Goal: Communication & Community: Answer question/provide support

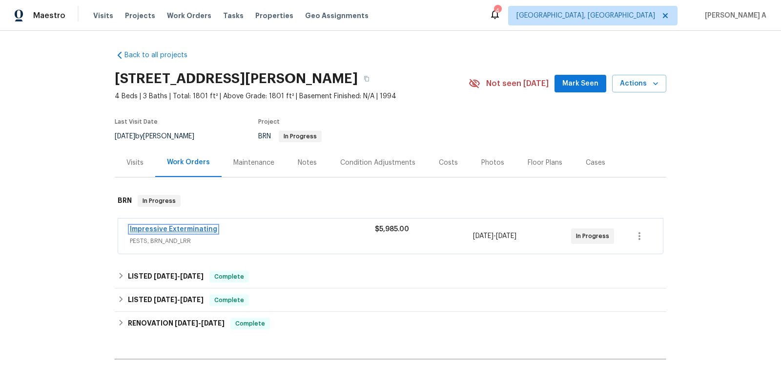
click at [190, 229] on link "Impressive Exterminating" at bounding box center [173, 229] width 87 height 7
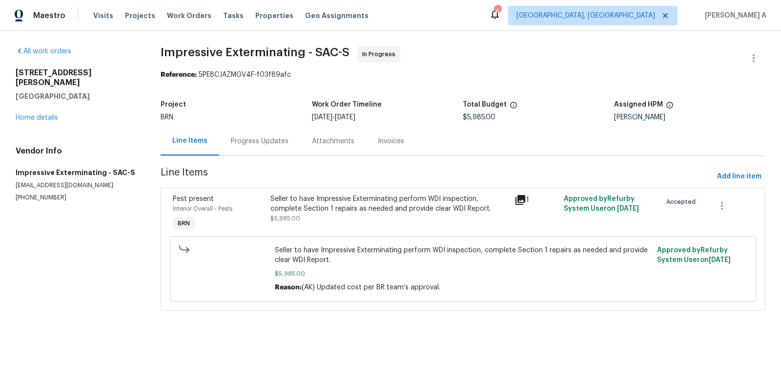
click at [248, 137] on div "Progress Updates" at bounding box center [260, 141] width 58 height 10
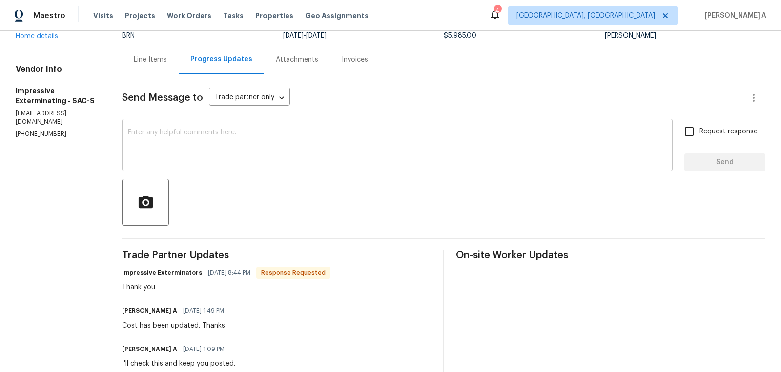
scroll to position [35, 0]
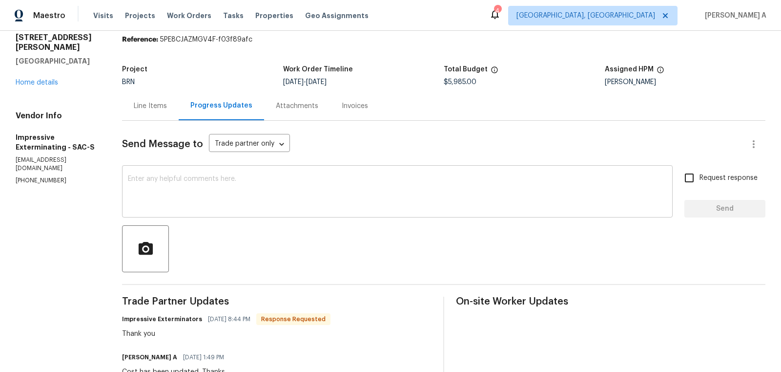
click at [254, 183] on textarea at bounding box center [397, 192] width 539 height 34
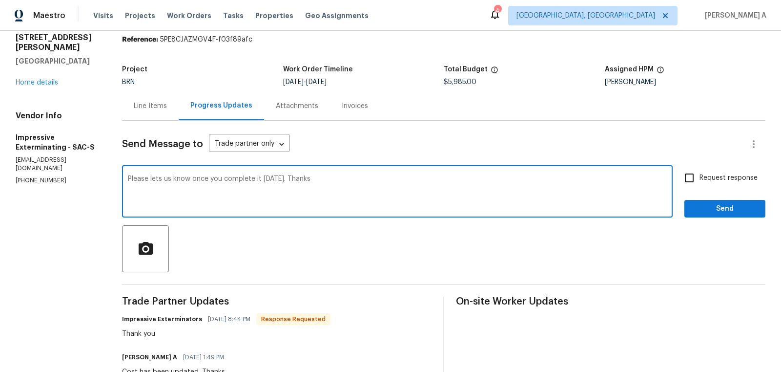
click at [254, 184] on textarea "Please lets us know once you complete it on Friday. Thanks" at bounding box center [397, 192] width 539 height 34
click at [0, 0] on icon "Paraphrase text" at bounding box center [0, 0] width 0 height 0
click at [0, 0] on icon "Text is too long. Try paraphrasing shorter sections." at bounding box center [0, 0] width 0 height 0
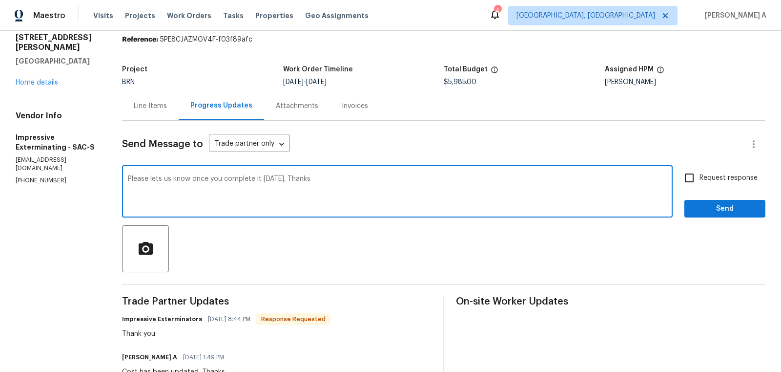
scroll to position [0, 0]
click at [189, 199] on textarea "Please lets us know once you complete it on Friday. Thanks" at bounding box center [397, 192] width 539 height 34
click at [189, 177] on textarea "Please lets us know once you complete it on Friday. Thanks" at bounding box center [397, 192] width 539 height 34
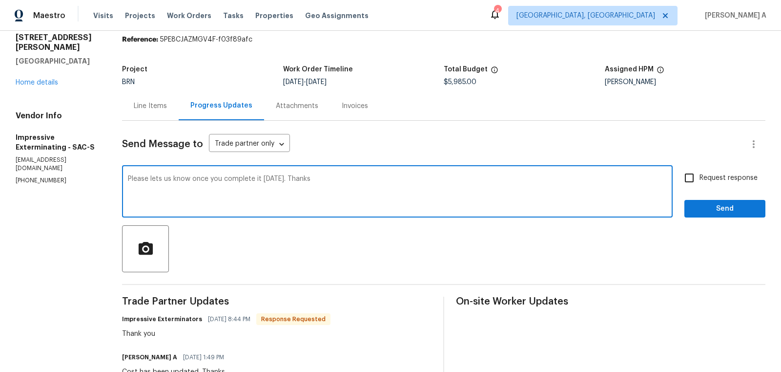
click at [0, 0] on icon "Paraphrase text" at bounding box center [0, 0] width 0 height 0
click at [0, 0] on span "when" at bounding box center [0, 0] width 0 height 0
type textarea "Please notify us when you complete it on Friday. Thanks"
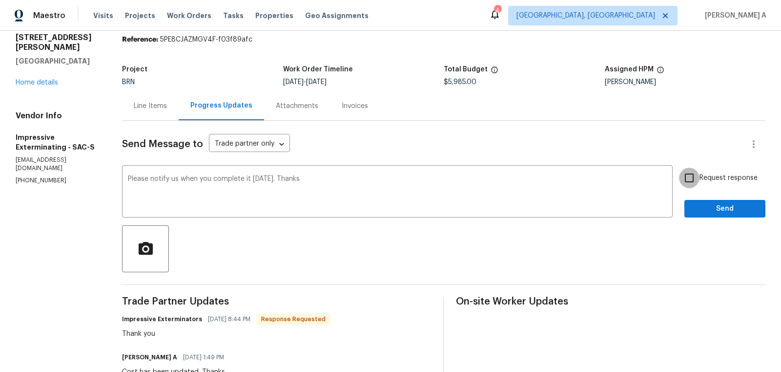
click at [687, 178] on input "Request response" at bounding box center [689, 178] width 21 height 21
checkbox input "true"
click at [721, 210] on span "Send" at bounding box center [725, 209] width 65 height 12
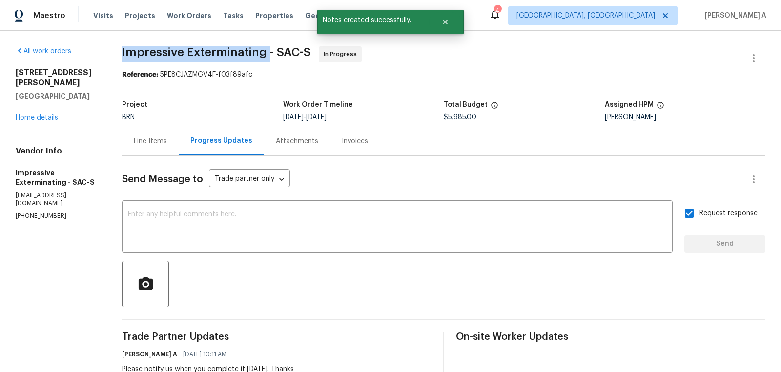
copy span "Impressive Exterminating"
drag, startPoint x: 120, startPoint y: 54, endPoint x: 267, endPoint y: 55, distance: 147.5
click at [267, 55] on div "All work orders 858 Wristen Way Galt, CA 95632 Home details Vendor Info Impress…" at bounding box center [390, 364] width 781 height 666
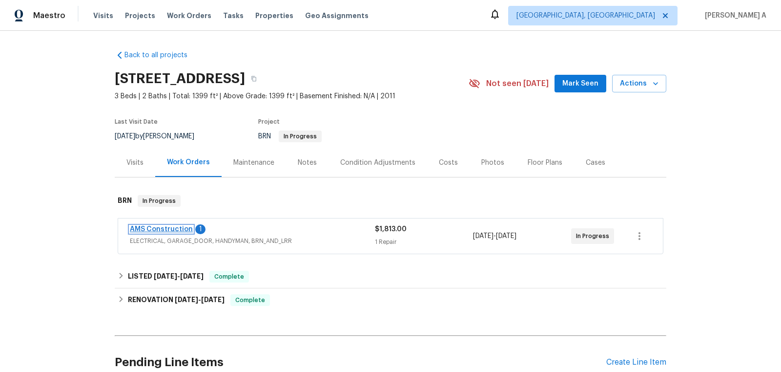
click at [171, 229] on link "AMS Construction" at bounding box center [161, 229] width 63 height 7
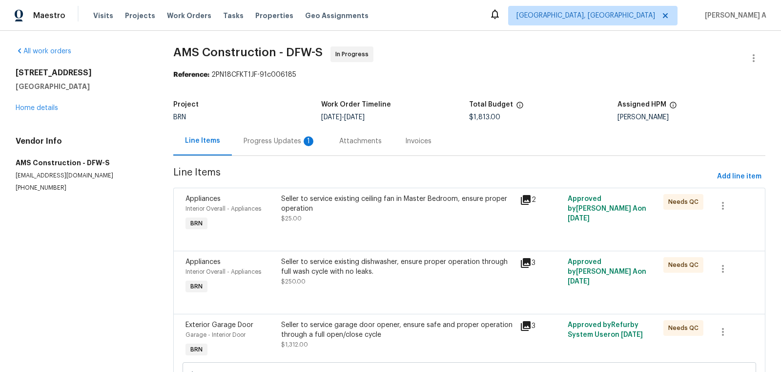
click at [252, 141] on div "Progress Updates 1" at bounding box center [280, 141] width 72 height 10
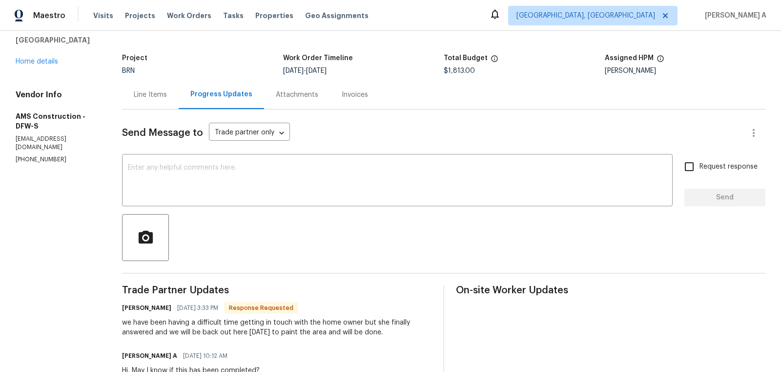
scroll to position [48, 0]
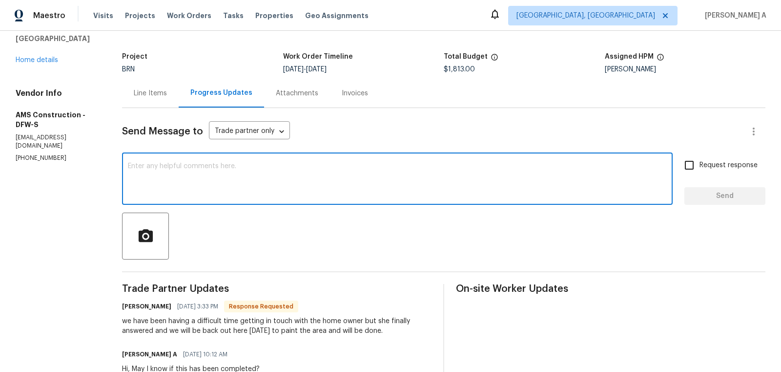
click at [369, 169] on textarea at bounding box center [397, 180] width 539 height 34
type textarea "Thanks for the update"
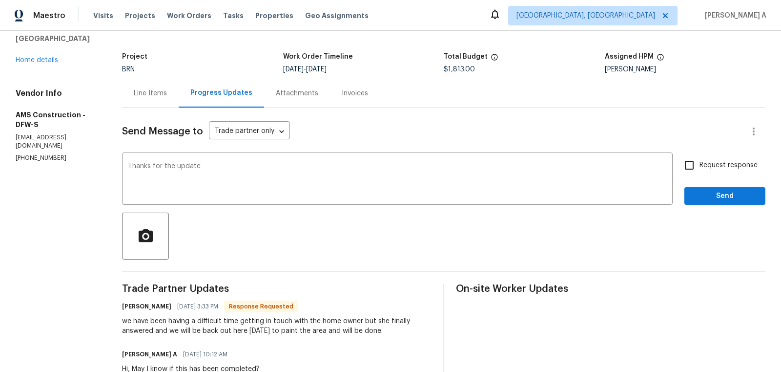
click at [705, 167] on span "Request response" at bounding box center [729, 165] width 58 height 10
click at [700, 167] on input "Request response" at bounding box center [689, 165] width 21 height 21
checkbox input "true"
click at [716, 196] on span "Send" at bounding box center [725, 196] width 65 height 12
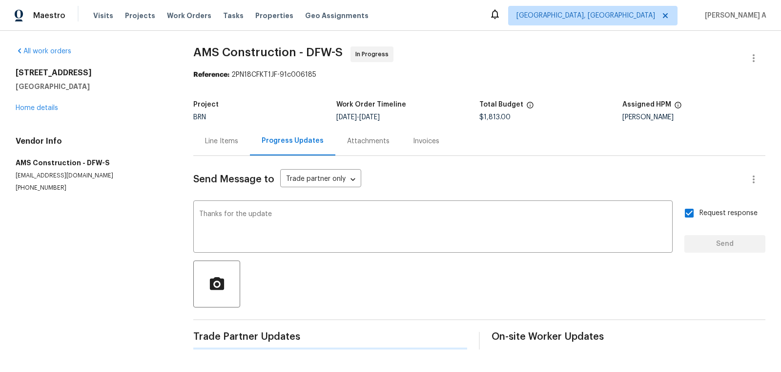
scroll to position [0, 0]
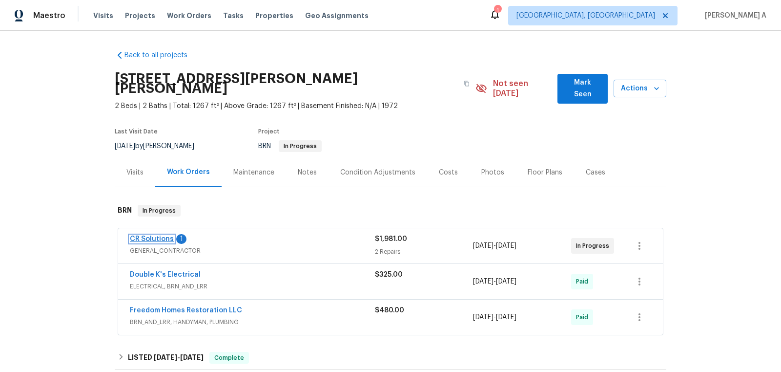
click at [158, 235] on link "CR Solutions" at bounding box center [152, 238] width 44 height 7
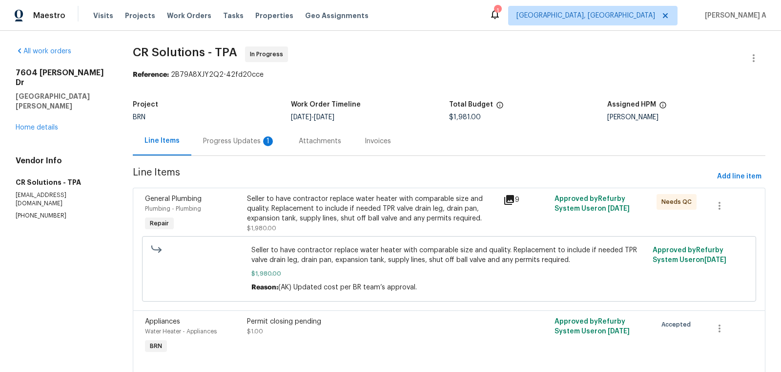
click at [252, 140] on div "Progress Updates 1" at bounding box center [239, 141] width 72 height 10
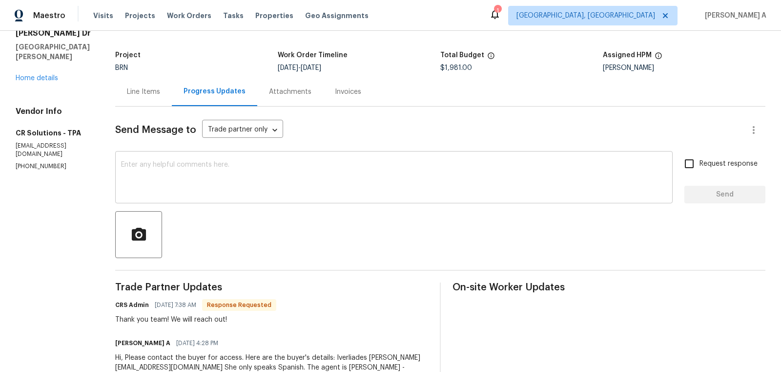
scroll to position [51, 0]
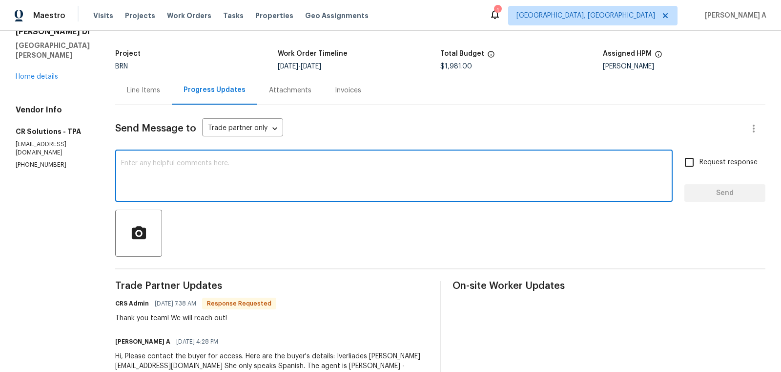
click at [316, 173] on textarea at bounding box center [394, 177] width 546 height 34
type textarea "Let us know once you scheduled the inspection. Thanks"
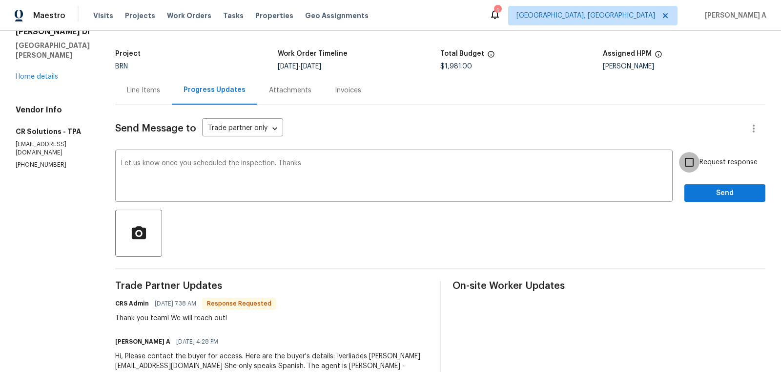
click at [694, 165] on input "Request response" at bounding box center [689, 162] width 21 height 21
checkbox input "true"
click at [717, 191] on span "Send" at bounding box center [725, 193] width 65 height 12
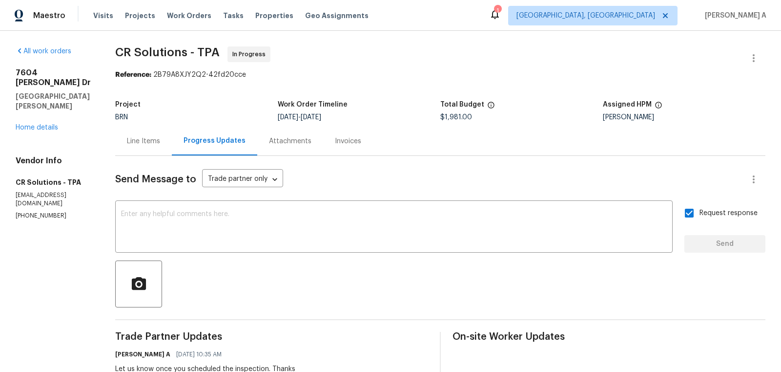
click at [126, 135] on div "Line Items" at bounding box center [143, 140] width 57 height 29
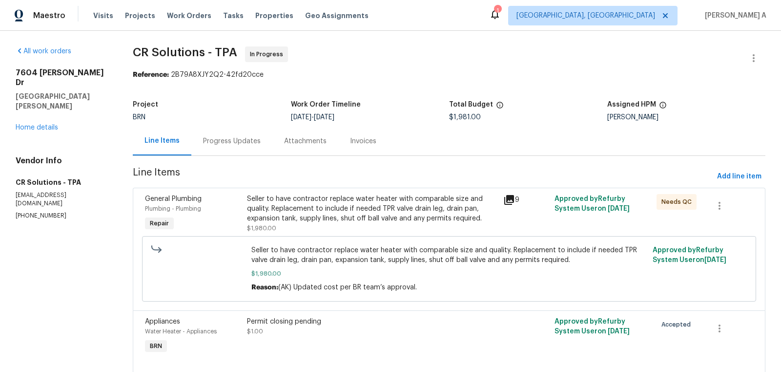
click at [353, 217] on div "Seller to have contractor replace water heater with comparable size and quality…" at bounding box center [372, 208] width 250 height 29
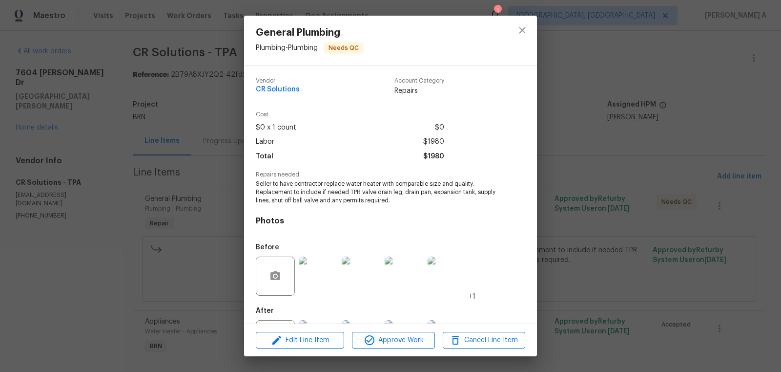
scroll to position [45, 0]
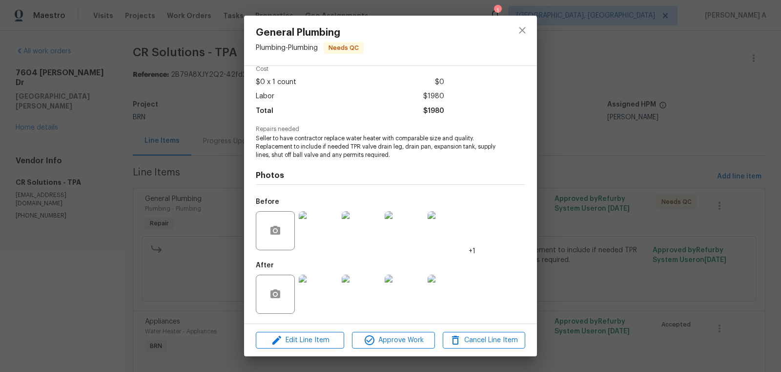
click at [318, 297] on img at bounding box center [318, 293] width 39 height 39
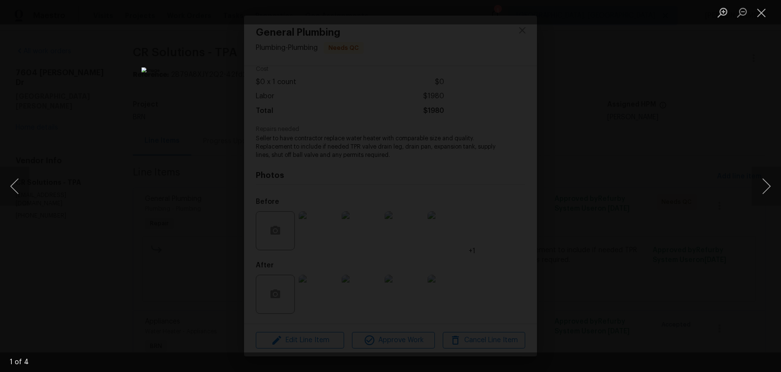
click at [278, 223] on img "Lightbox" at bounding box center [391, 185] width 498 height 237
click at [278, 223] on img "Lightbox" at bounding box center [504, 148] width 1001 height 476
click at [278, 223] on img "Lightbox" at bounding box center [436, 148] width 1001 height 476
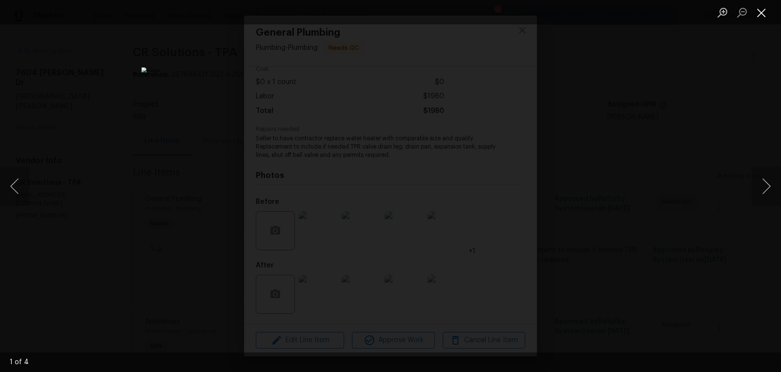
click at [765, 10] on button "Close lightbox" at bounding box center [762, 12] width 20 height 17
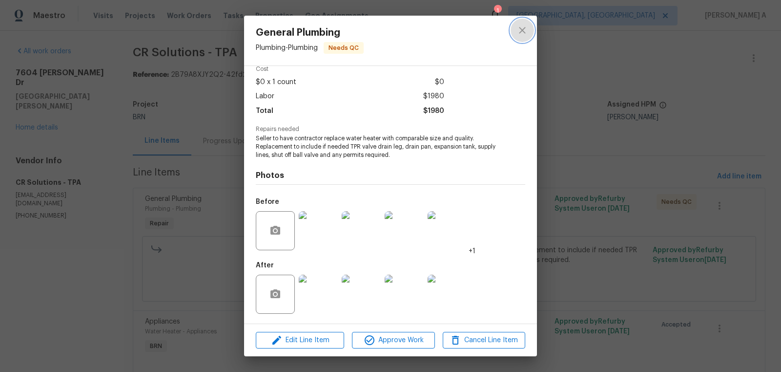
click at [524, 28] on icon "close" at bounding box center [523, 30] width 12 height 12
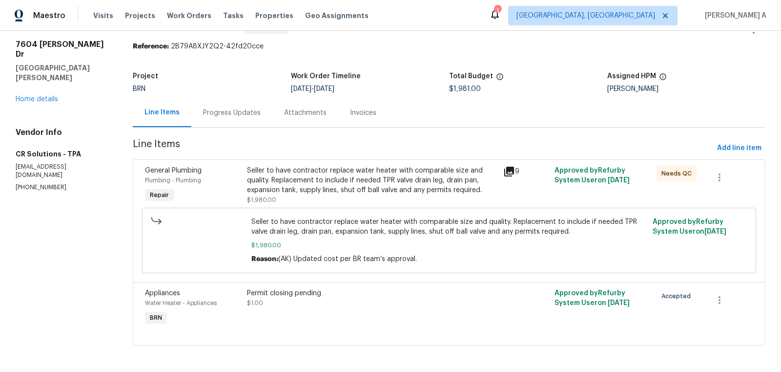
scroll to position [0, 0]
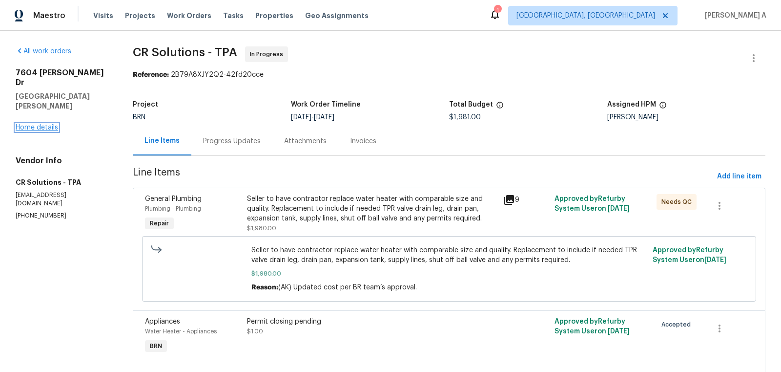
click at [46, 124] on link "Home details" at bounding box center [37, 127] width 42 height 7
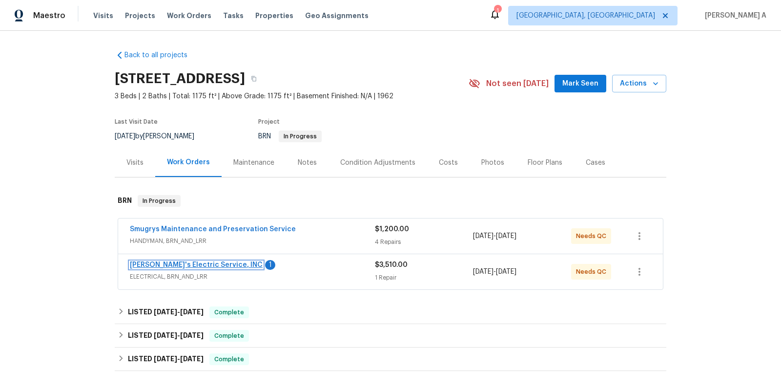
click at [191, 266] on link "[PERSON_NAME]'s Electric Service, INC" at bounding box center [196, 264] width 133 height 7
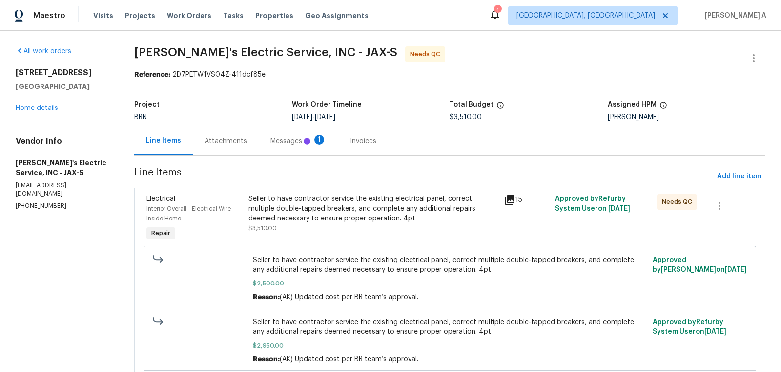
click at [282, 140] on div "Messages 1" at bounding box center [299, 141] width 56 height 10
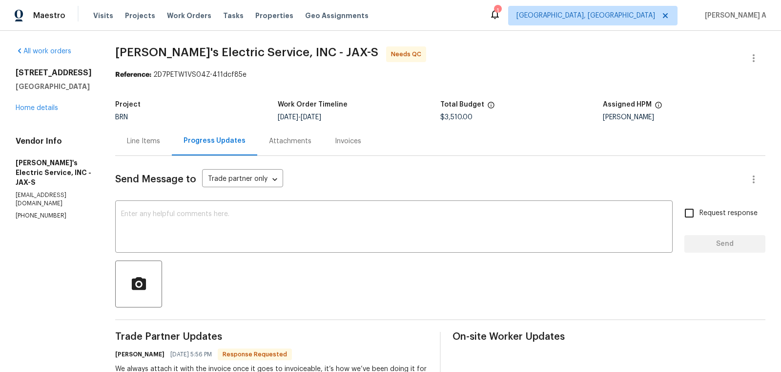
click at [127, 143] on div "Line Items" at bounding box center [143, 141] width 33 height 10
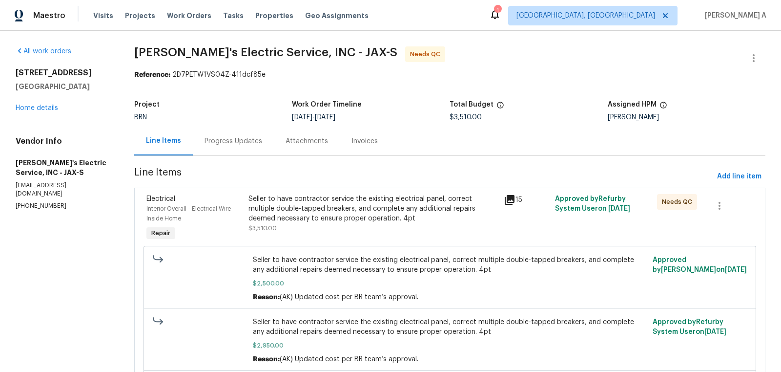
click at [326, 198] on div "Seller to have contractor service the existing electrical panel, correct multip…" at bounding box center [374, 208] width 250 height 29
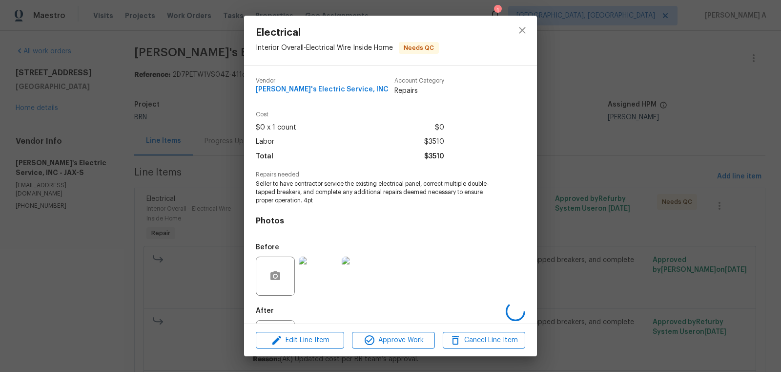
scroll to position [45, 0]
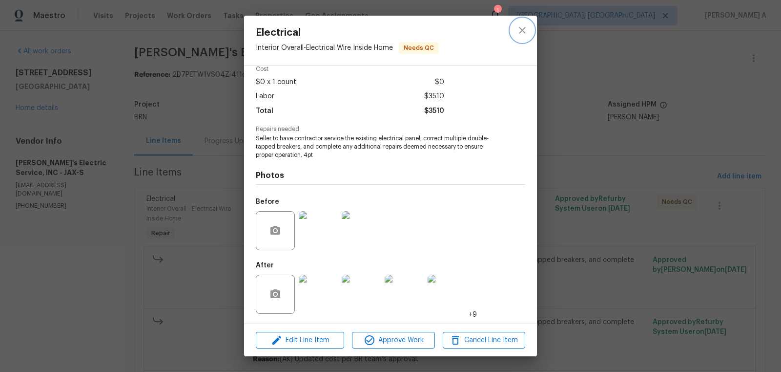
click at [517, 30] on icon "close" at bounding box center [523, 30] width 12 height 12
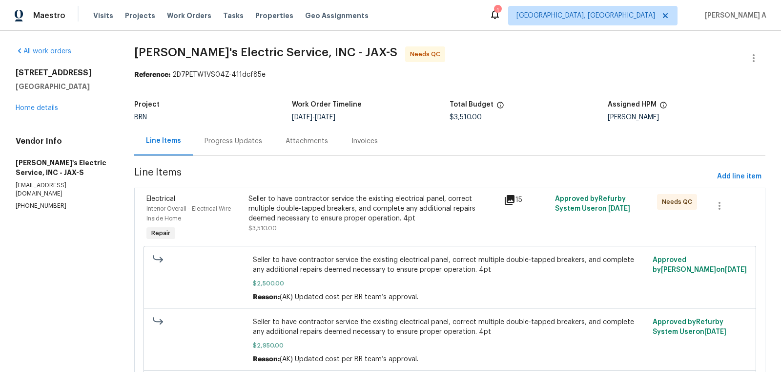
click at [257, 126] on div "Project BRN Work Order Timeline 8/22/2025 - 8/23/2025 Total Budget $3,510.00 As…" at bounding box center [449, 110] width 631 height 31
click at [237, 144] on div "Progress Updates" at bounding box center [234, 141] width 58 height 10
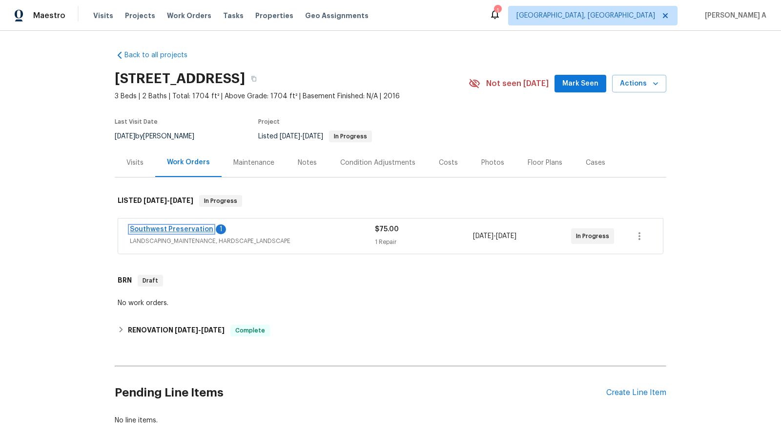
click at [166, 229] on link "Southwest Preservation" at bounding box center [172, 229] width 84 height 7
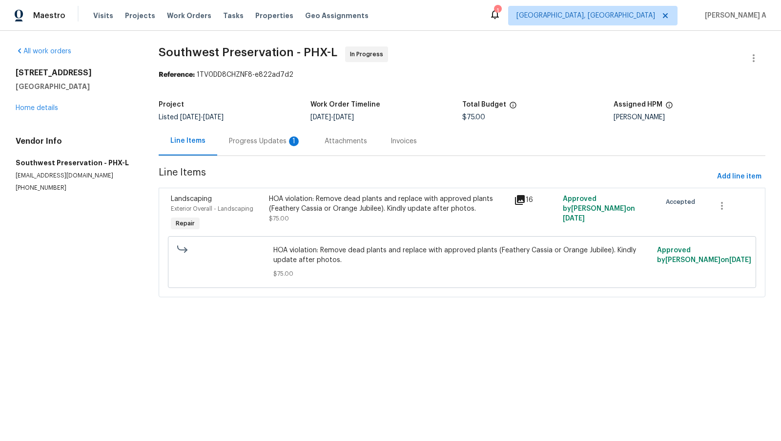
click at [229, 143] on div "Progress Updates 1" at bounding box center [265, 141] width 72 height 10
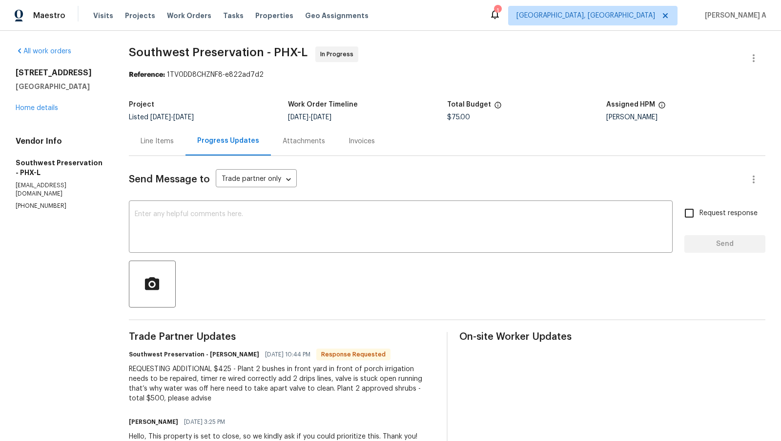
click at [148, 145] on div "Line Items" at bounding box center [157, 141] width 33 height 10
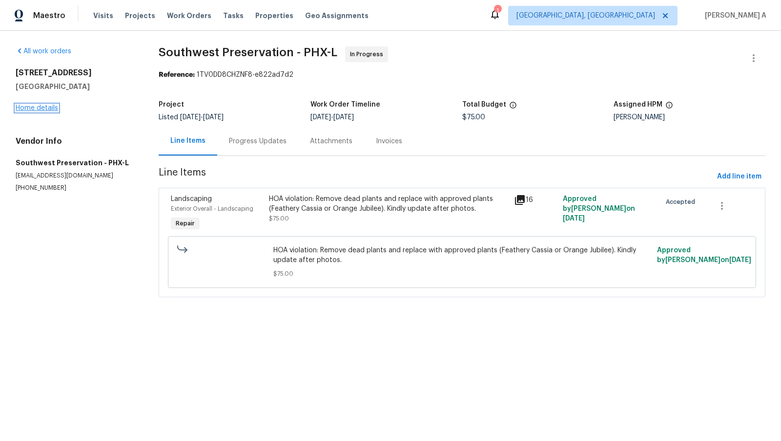
click at [31, 105] on link "Home details" at bounding box center [37, 108] width 42 height 7
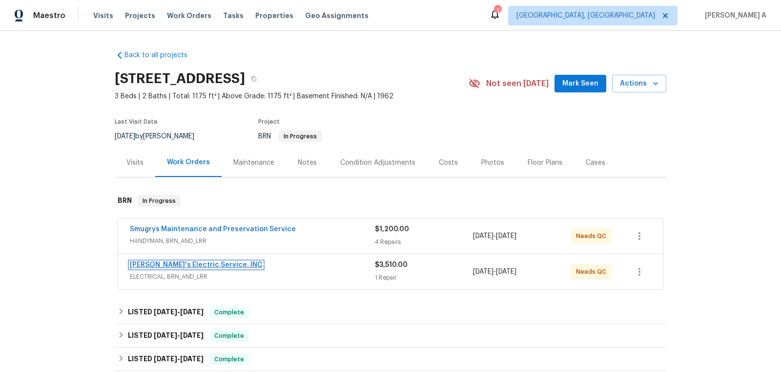
click at [190, 264] on link "[PERSON_NAME]'s Electric Service, INC" at bounding box center [196, 264] width 133 height 7
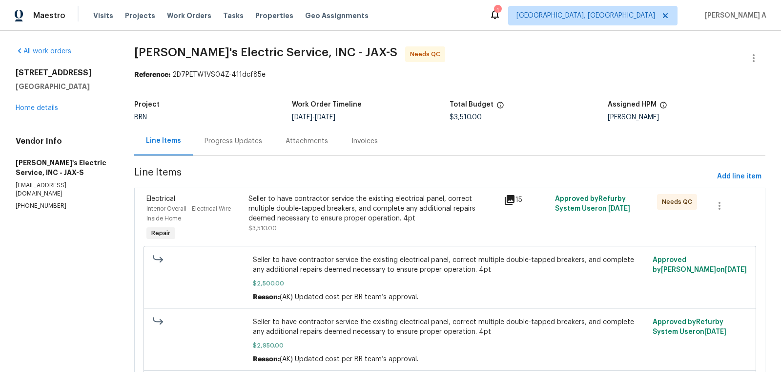
click at [242, 135] on div "Progress Updates" at bounding box center [233, 140] width 81 height 29
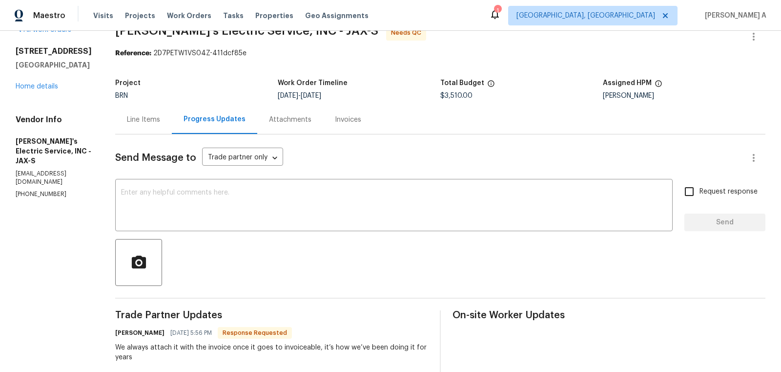
scroll to position [21, 0]
click at [138, 126] on div "Line Items" at bounding box center [143, 119] width 57 height 29
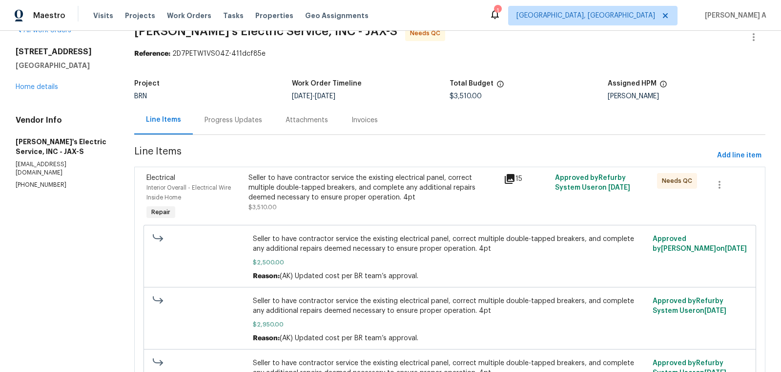
click at [447, 188] on div "Seller to have contractor service the existing electrical panel, correct multip…" at bounding box center [374, 187] width 250 height 29
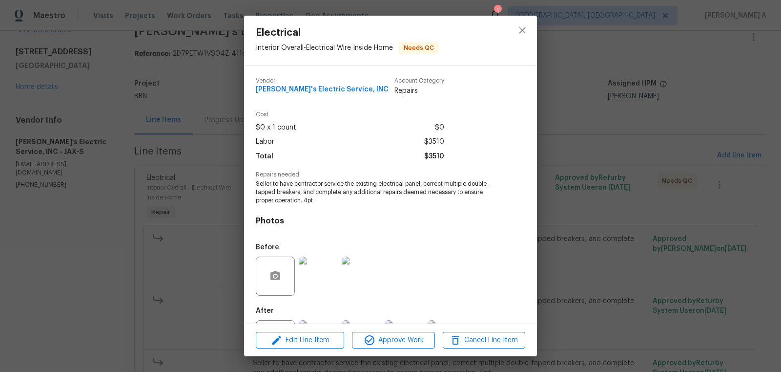
scroll to position [45, 0]
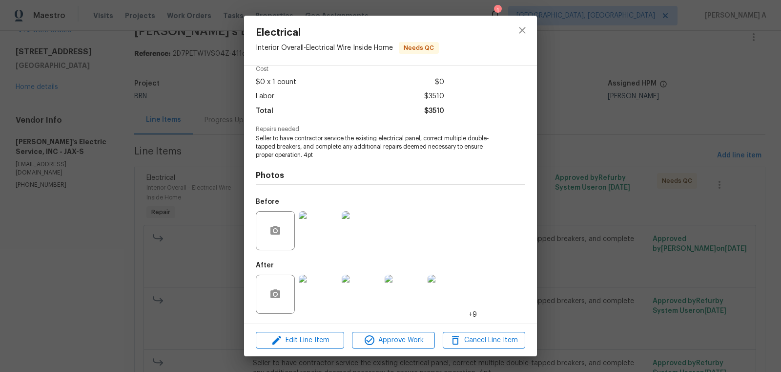
click at [325, 293] on img at bounding box center [318, 293] width 39 height 39
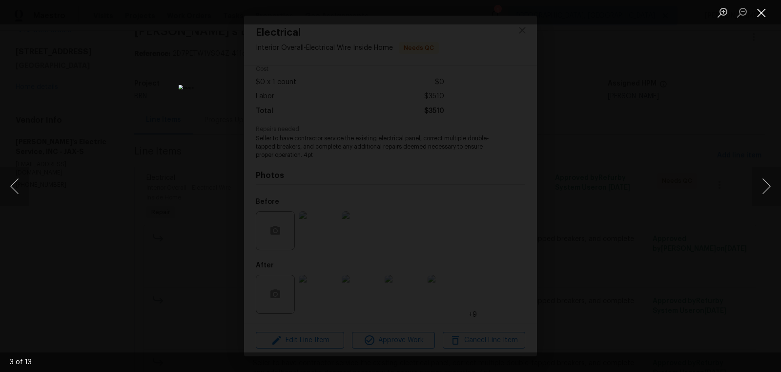
click at [761, 4] on button "Close lightbox" at bounding box center [762, 12] width 20 height 17
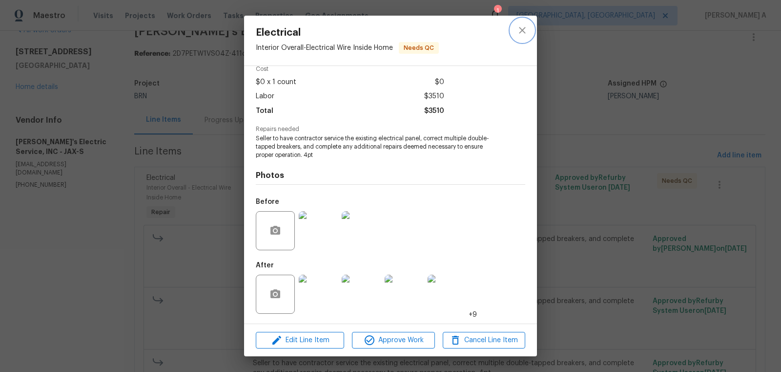
click at [521, 28] on icon "close" at bounding box center [523, 30] width 12 height 12
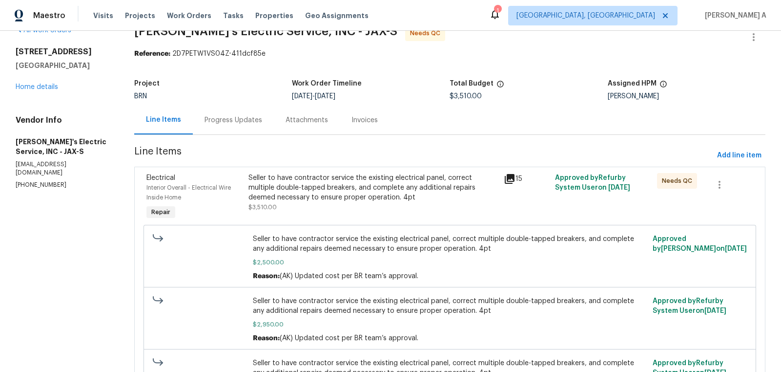
scroll to position [0, 0]
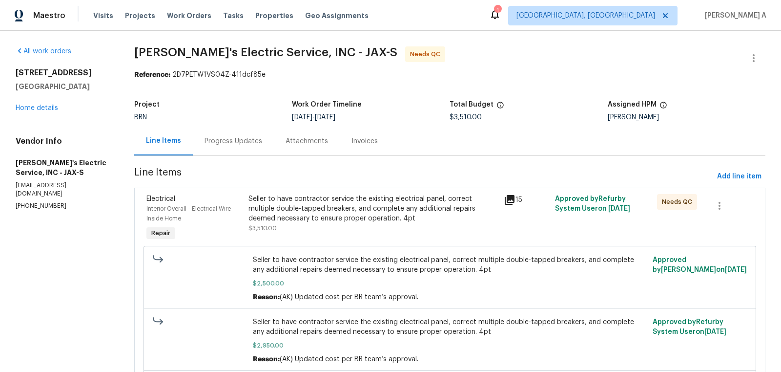
click at [242, 143] on div "Progress Updates" at bounding box center [234, 141] width 58 height 10
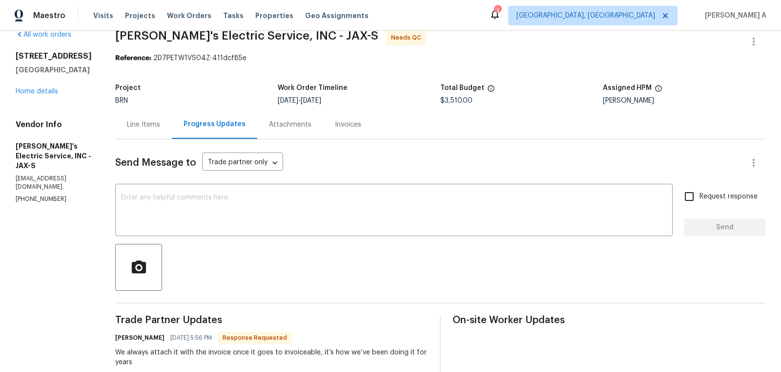
scroll to position [27, 0]
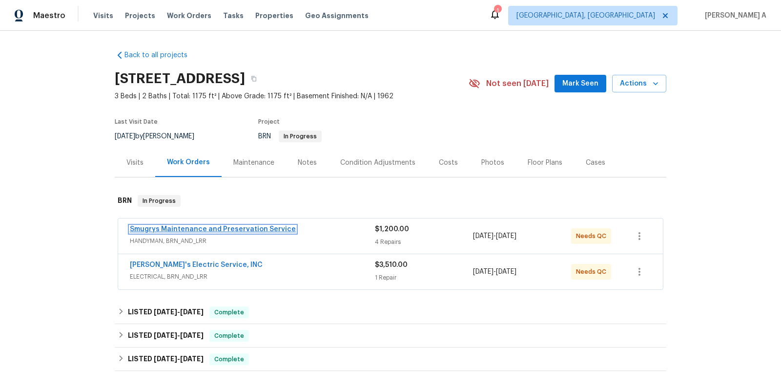
click at [223, 228] on link "Smugrys Maintenance and Preservation Service" at bounding box center [213, 229] width 166 height 7
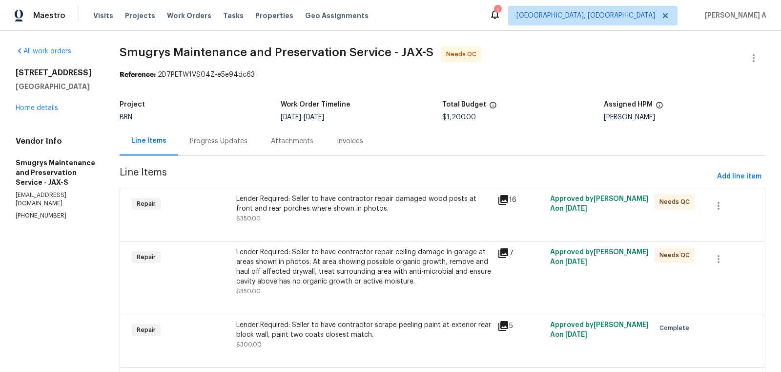
click at [339, 221] on div "Lender Required: Seller to have contractor repair damaged wood posts at front a…" at bounding box center [364, 208] width 256 height 29
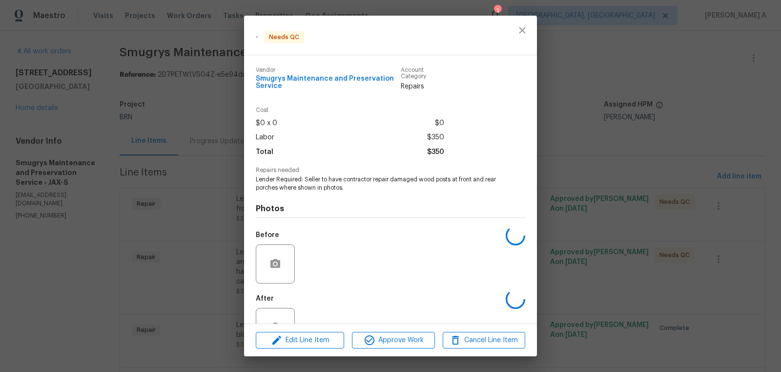
scroll to position [33, 0]
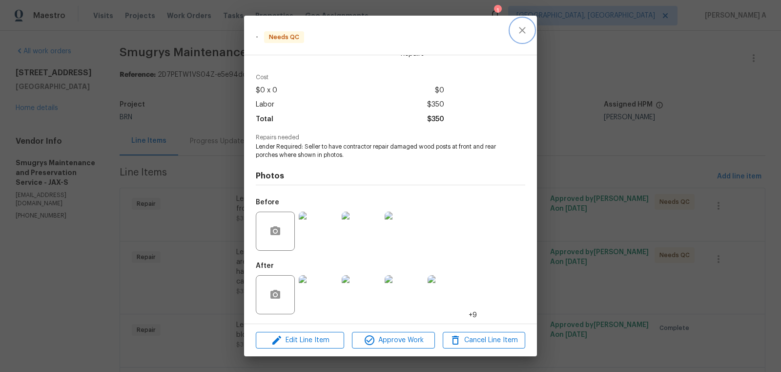
click at [526, 32] on icon "close" at bounding box center [523, 30] width 12 height 12
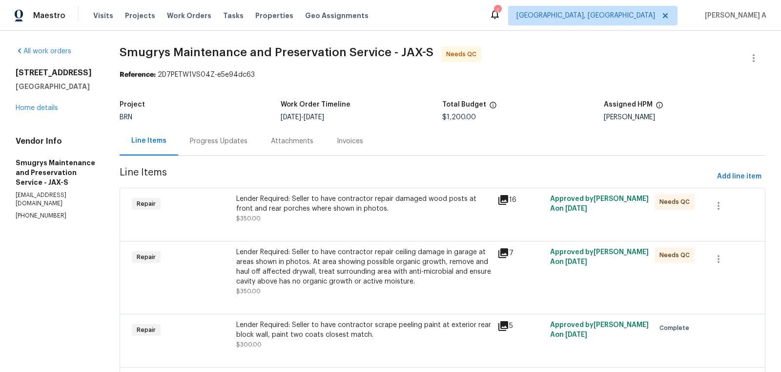
click at [379, 266] on div "Lender Required: Seller to have contractor repair ceiling damage in garage at a…" at bounding box center [364, 266] width 256 height 39
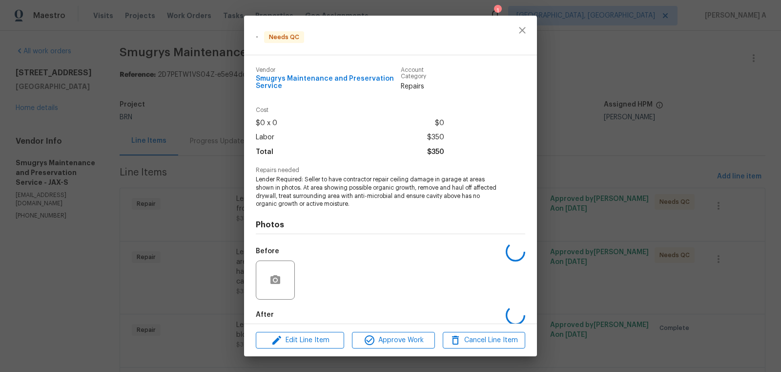
scroll to position [49, 0]
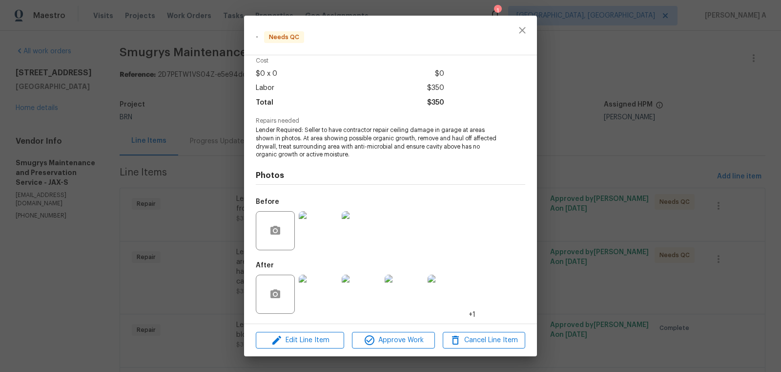
click at [313, 302] on img at bounding box center [318, 293] width 39 height 39
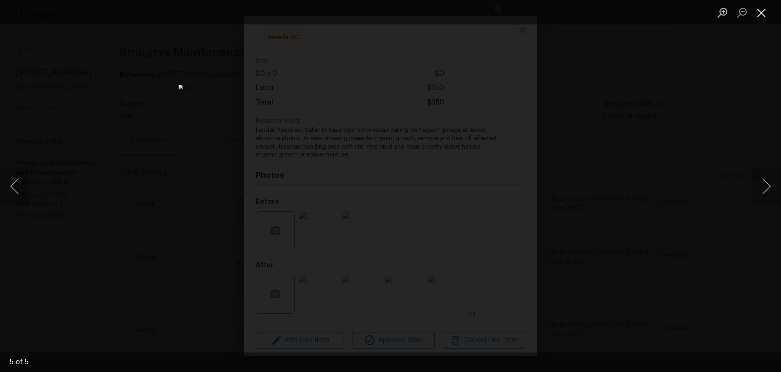
click at [756, 14] on button "Close lightbox" at bounding box center [762, 12] width 20 height 17
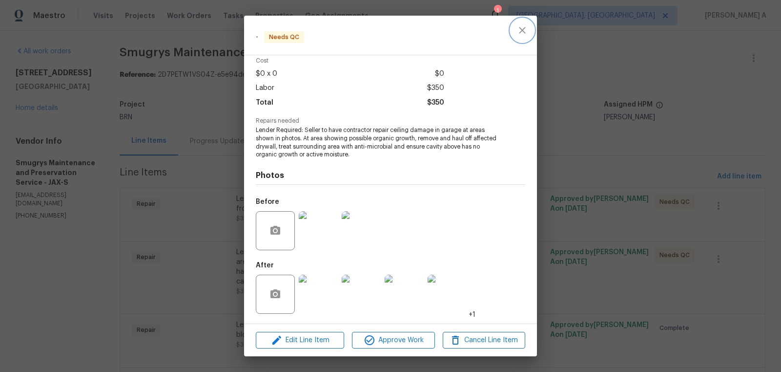
click at [517, 32] on icon "close" at bounding box center [523, 30] width 12 height 12
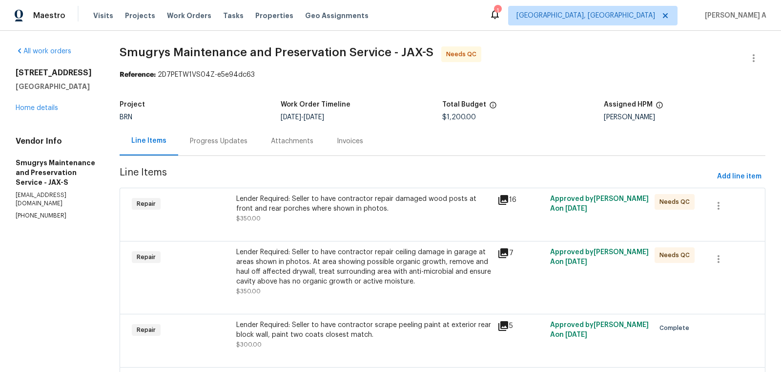
click at [376, 224] on div at bounding box center [443, 229] width 622 height 12
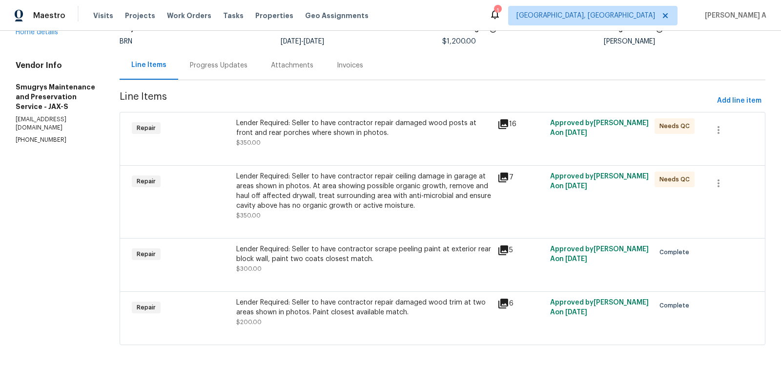
click at [361, 130] on div "Lender Required: Seller to have contractor repair damaged wood posts at front a…" at bounding box center [364, 128] width 256 height 20
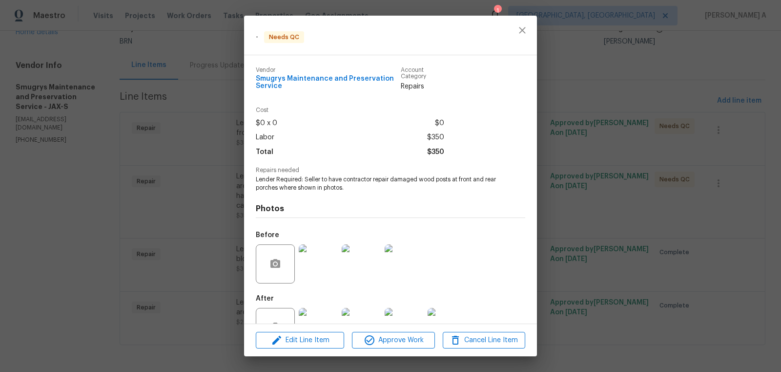
scroll to position [33, 0]
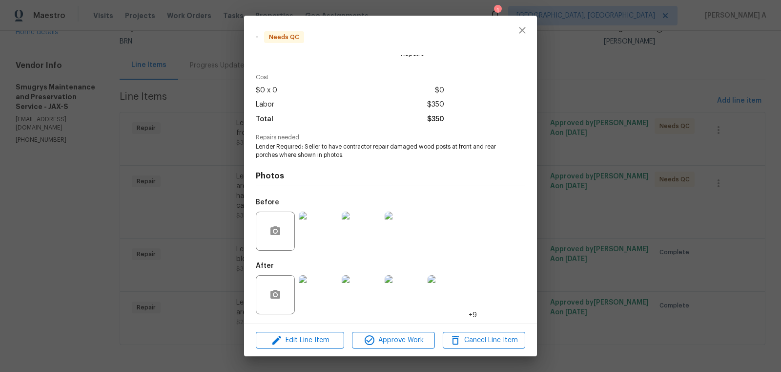
click at [318, 309] on img at bounding box center [318, 294] width 39 height 39
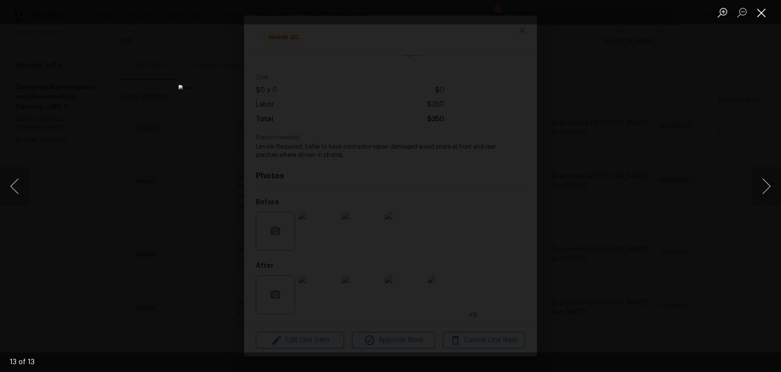
click at [760, 13] on button "Close lightbox" at bounding box center [762, 12] width 20 height 17
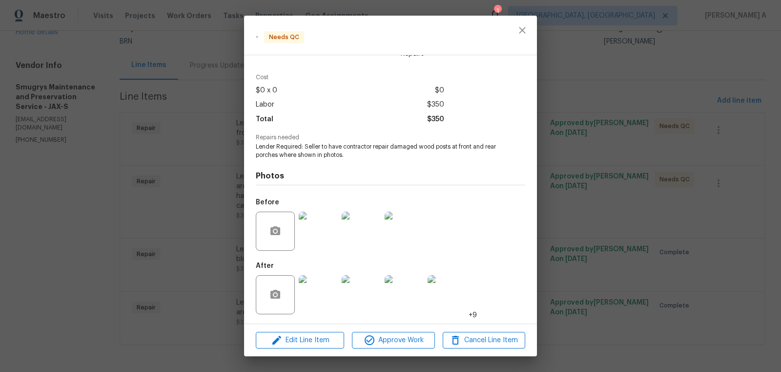
click at [318, 238] on img at bounding box center [318, 230] width 39 height 39
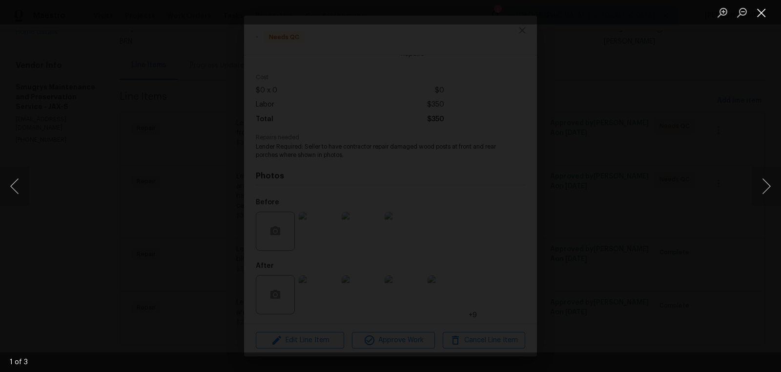
click at [762, 6] on button "Close lightbox" at bounding box center [762, 12] width 20 height 17
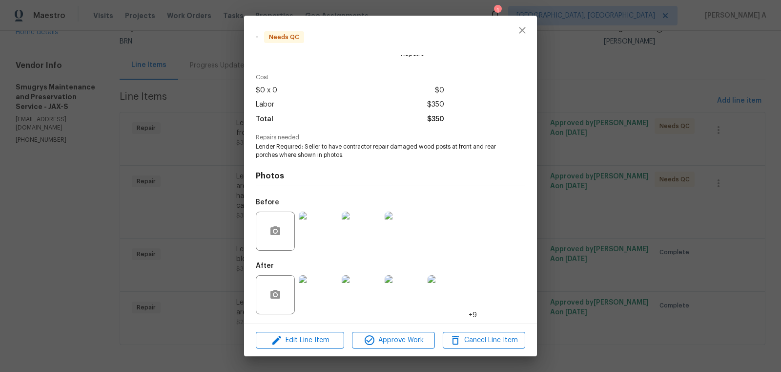
click at [321, 291] on img at bounding box center [318, 294] width 39 height 39
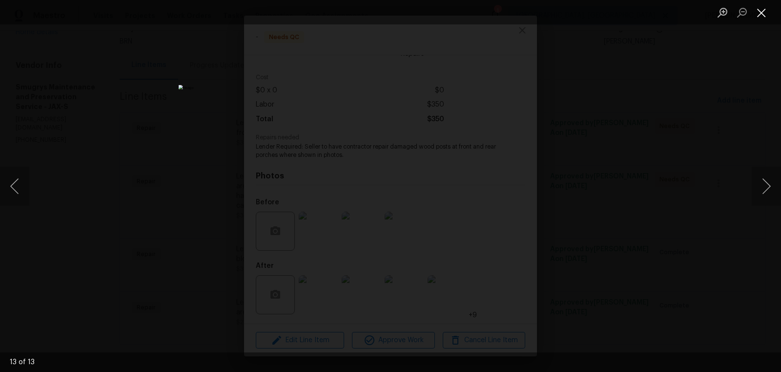
click at [763, 9] on button "Close lightbox" at bounding box center [762, 12] width 20 height 17
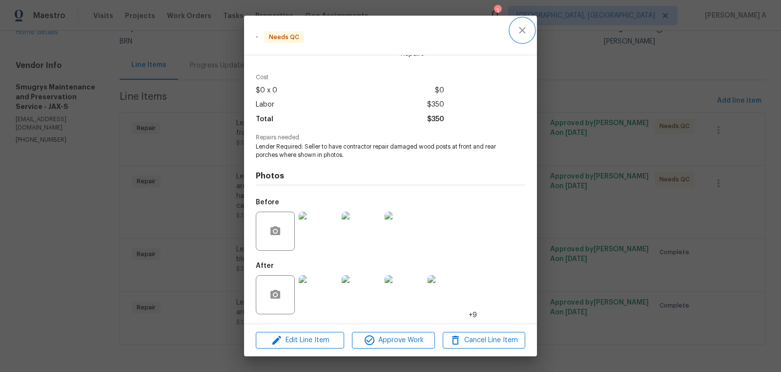
click at [514, 29] on button "close" at bounding box center [522, 30] width 23 height 23
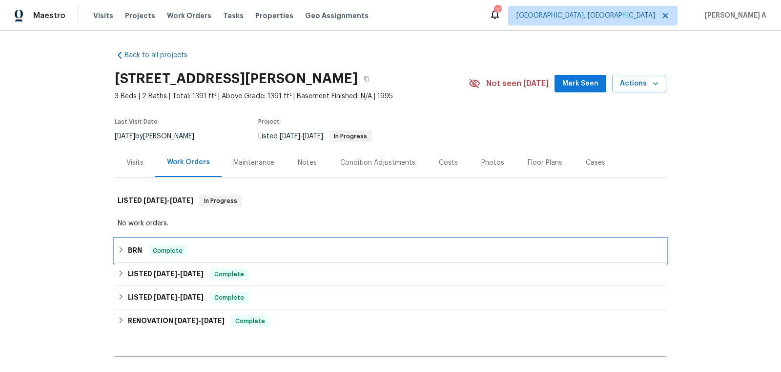
click at [205, 249] on div "BRN Complete" at bounding box center [391, 251] width 546 height 12
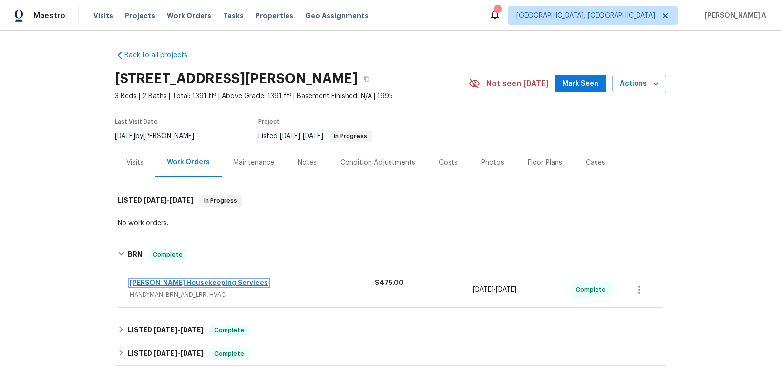
click at [187, 284] on link "[PERSON_NAME] Housekeeping Services" at bounding box center [199, 282] width 138 height 7
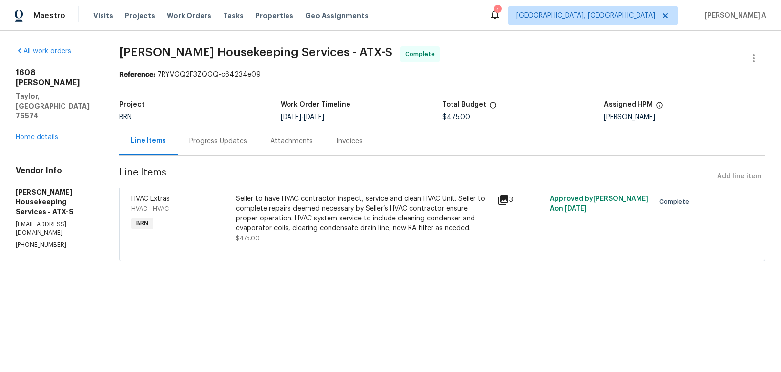
click at [330, 208] on div "Seller to have HVAC contractor inspect, service and clean HVAC Unit. Seller to …" at bounding box center [364, 213] width 256 height 39
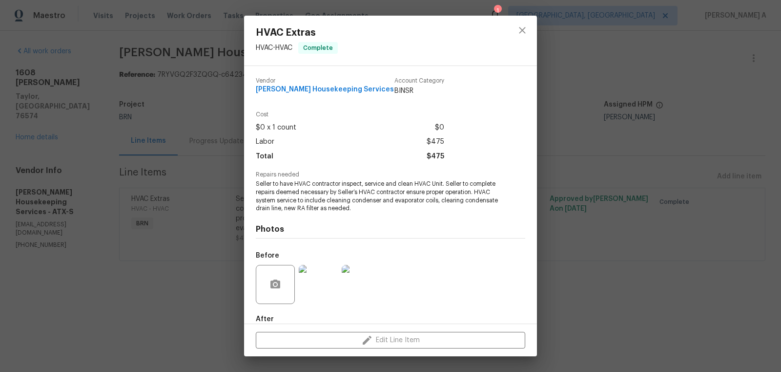
scroll to position [54, 0]
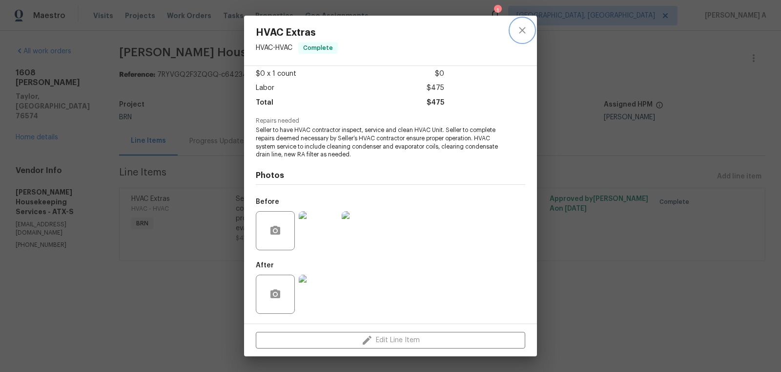
click at [521, 25] on icon "close" at bounding box center [523, 30] width 12 height 12
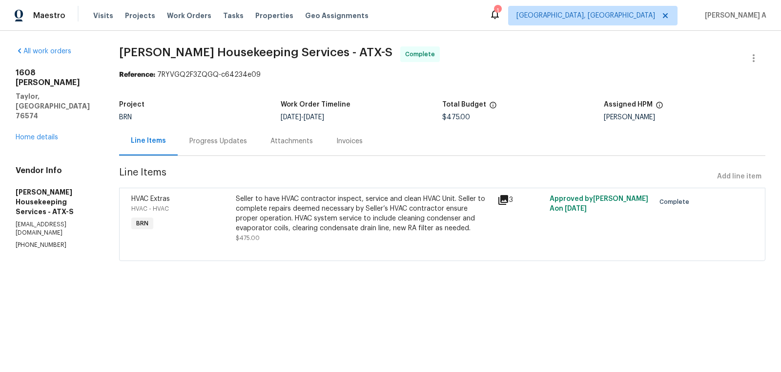
click at [230, 134] on div "Progress Updates" at bounding box center [218, 140] width 81 height 29
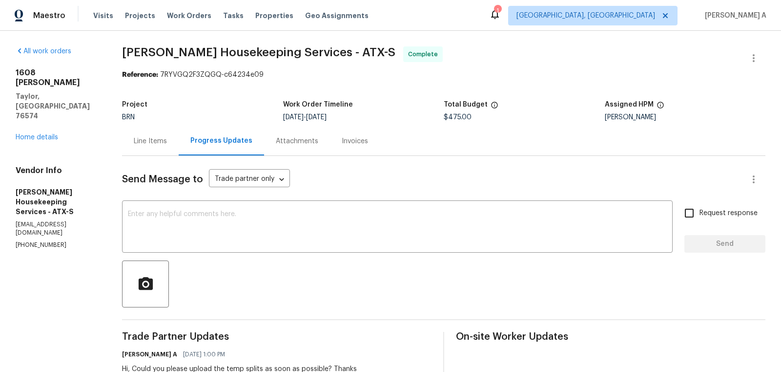
click at [157, 138] on div "Line Items" at bounding box center [150, 141] width 33 height 10
